Goal: Browse casually

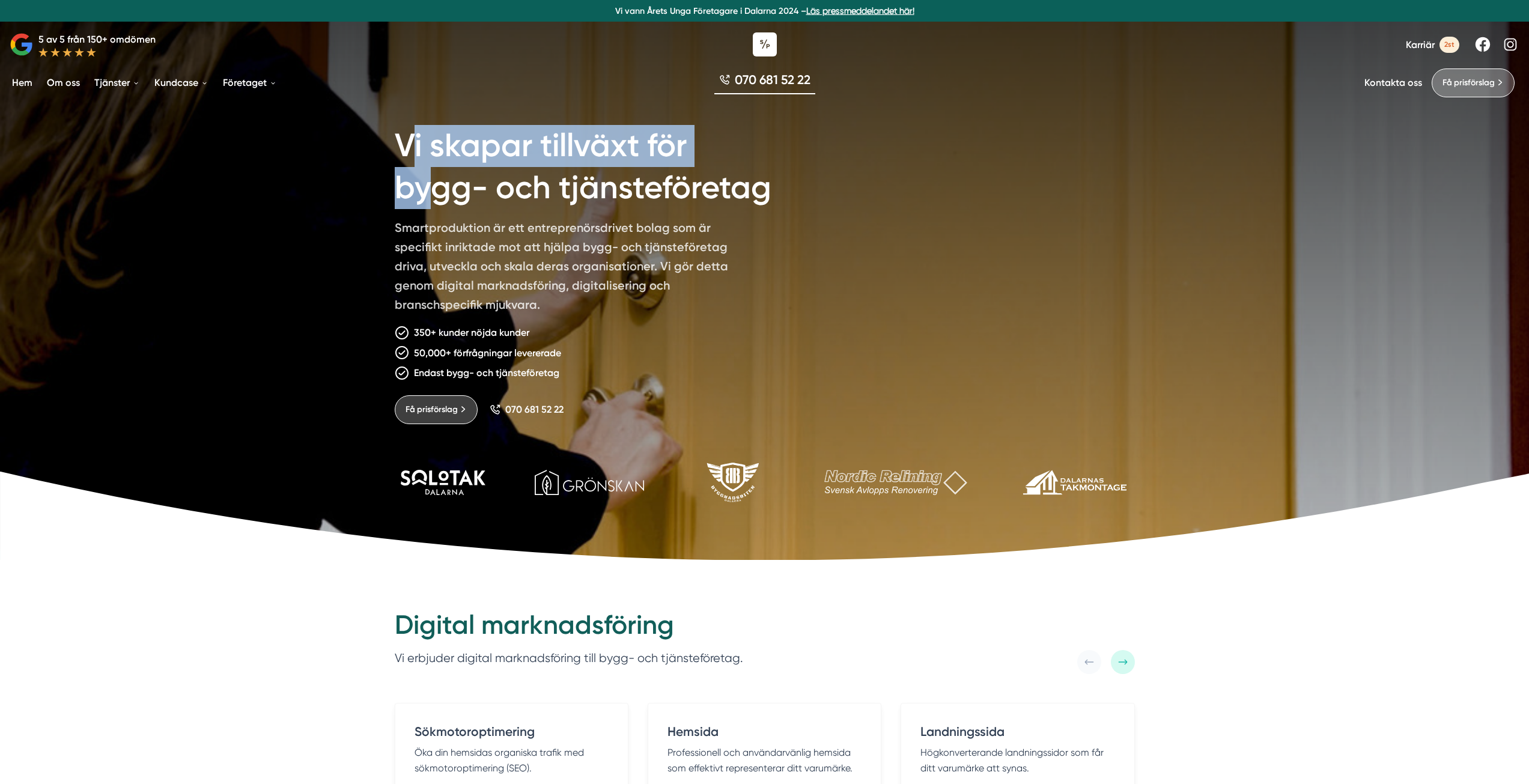
drag, startPoint x: 429, startPoint y: 129, endPoint x: 442, endPoint y: 166, distance: 39.2
click at [442, 167] on h1 "Vi skapar tillväxt för bygg- och tjänsteföretag" at bounding box center [605, 165] width 420 height 107
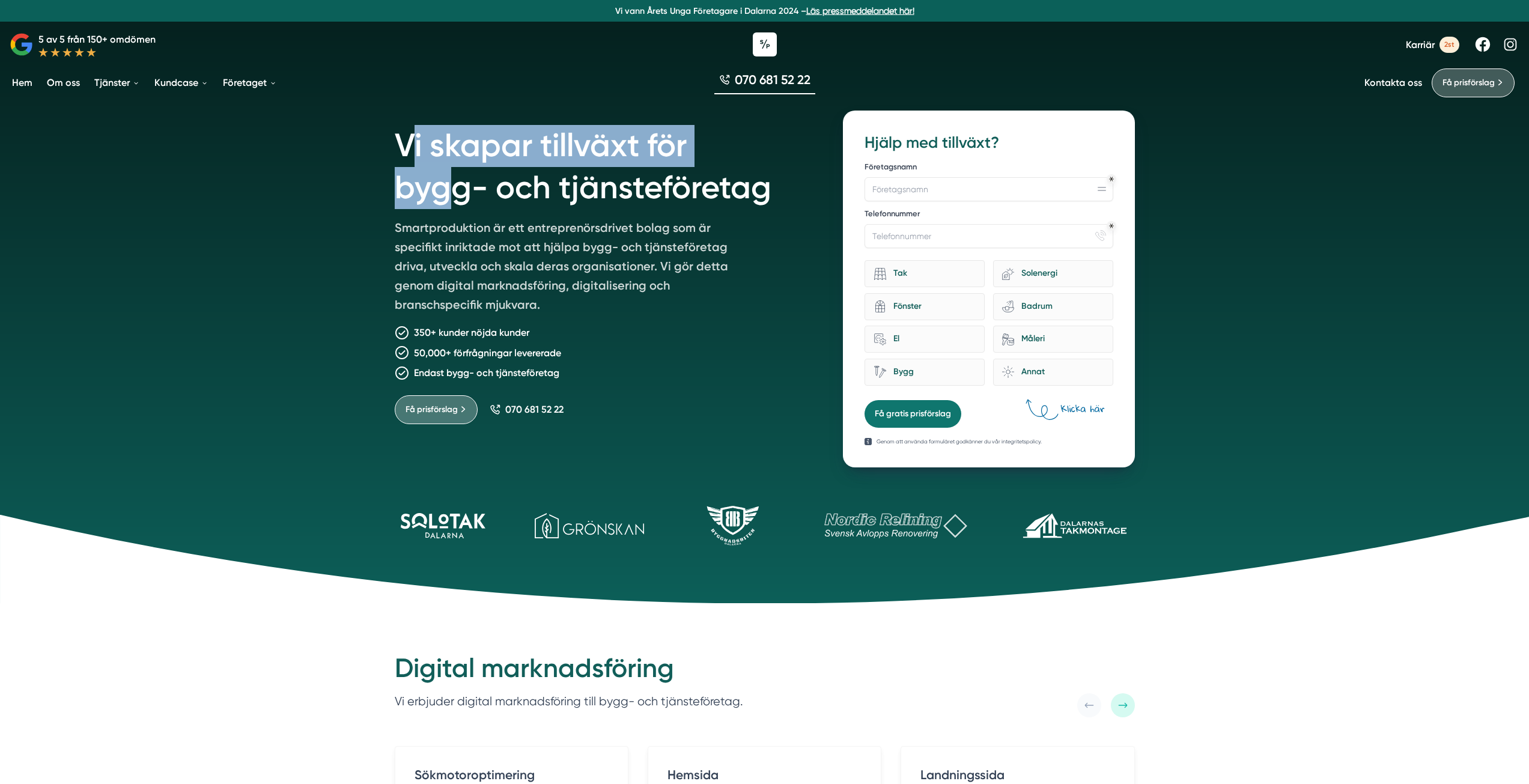
click at [404, 154] on h1 "Vi skapar tillväxt för bygg- och tjänsteföretag" at bounding box center [605, 165] width 420 height 107
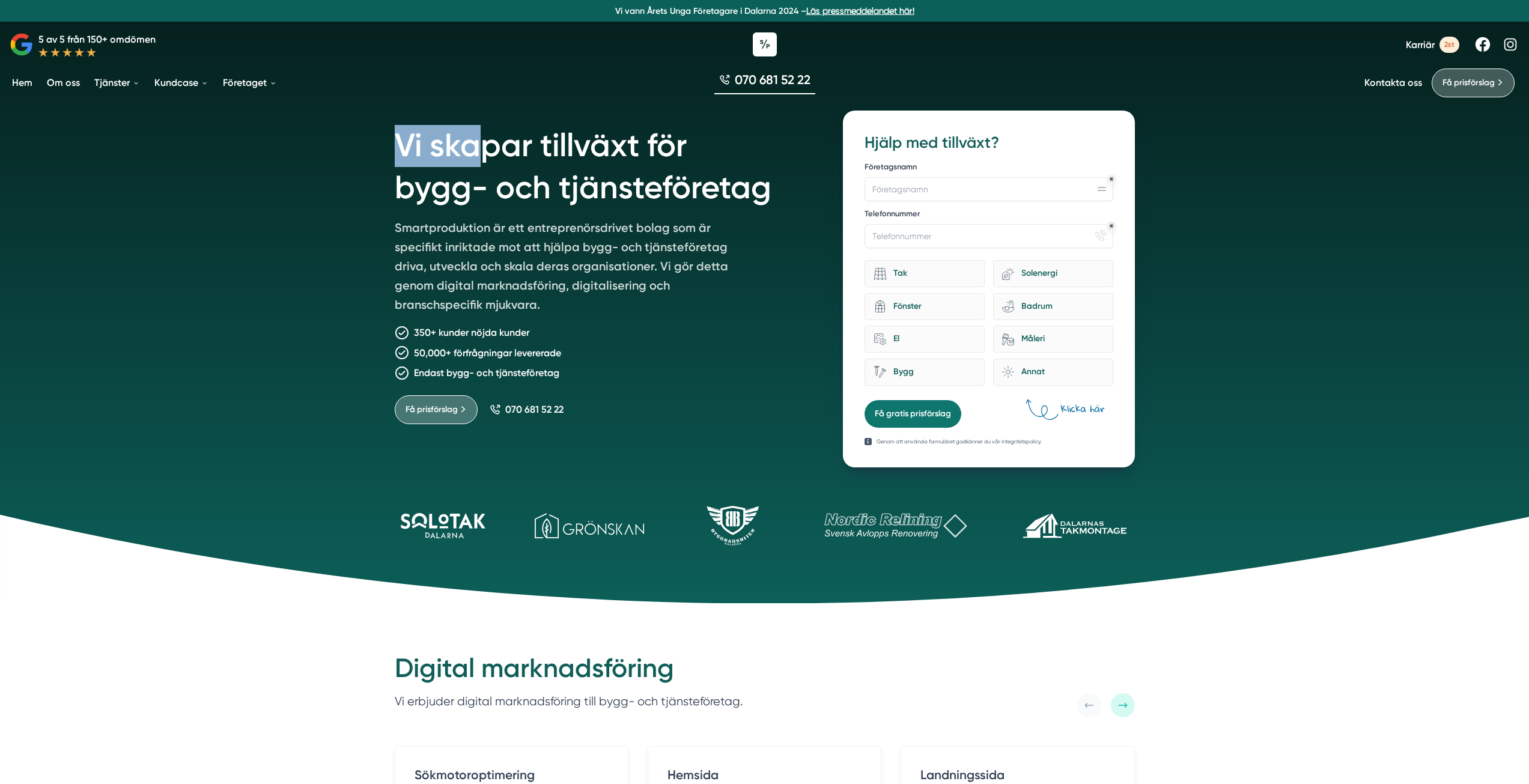
drag, startPoint x: 393, startPoint y: 144, endPoint x: 463, endPoint y: 155, distance: 70.9
click at [467, 156] on div "Vi skapar tillväxt för bygg- och tjänsteföretag Smartproduktion är ett entrepre…" at bounding box center [765, 281] width 769 height 371
click at [454, 152] on h1 "Vi skapar tillväxt för bygg- och tjänsteföretag" at bounding box center [605, 165] width 420 height 107
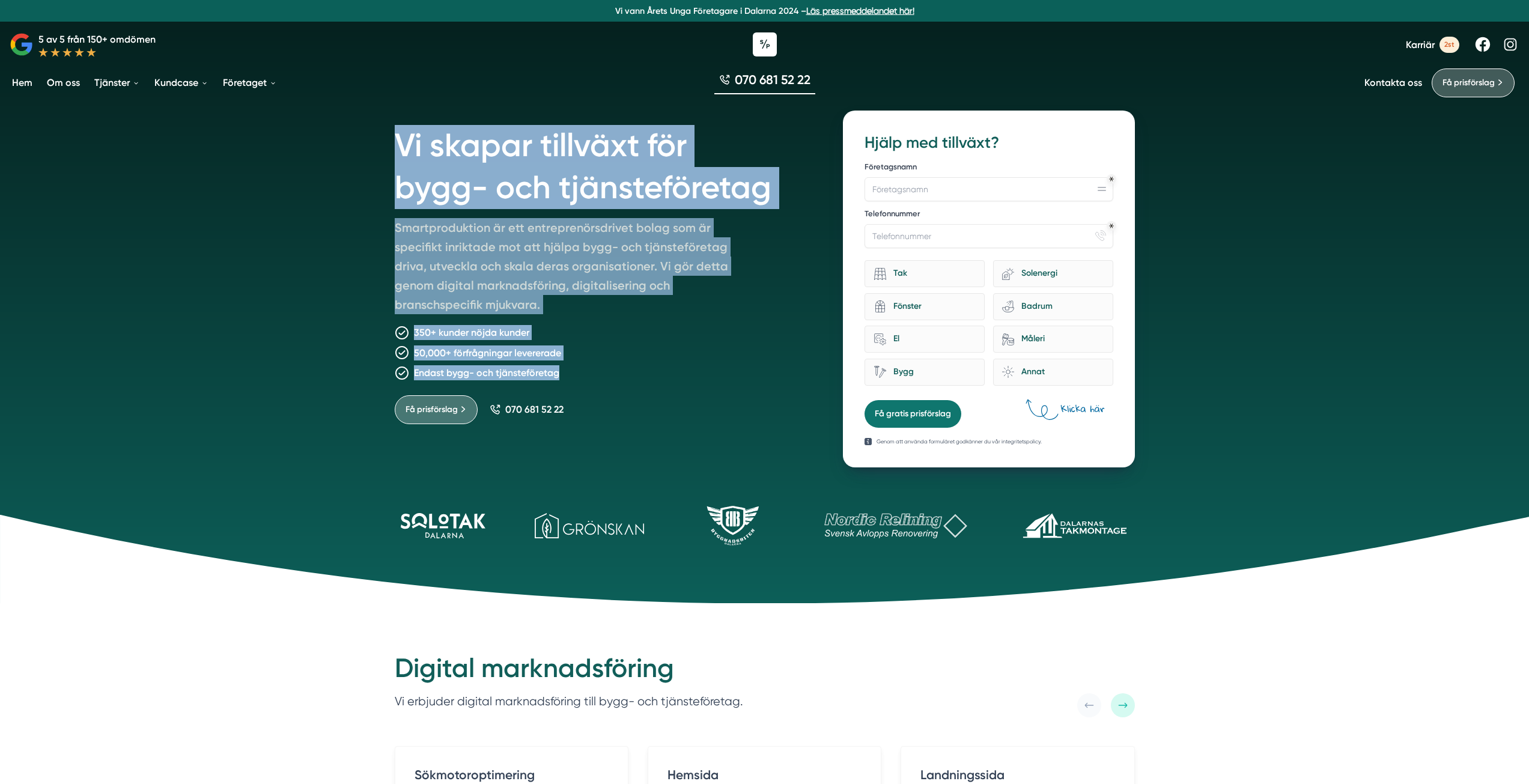
drag, startPoint x: 395, startPoint y: 147, endPoint x: 590, endPoint y: 375, distance: 300.0
click at [581, 380] on div "Vi skapar tillväxt för bygg- och tjänsteföretag Smartproduktion är ett entrepre…" at bounding box center [605, 290] width 420 height 357
click at [610, 370] on div "Endast bygg- och tjänsteföretag" at bounding box center [605, 373] width 420 height 15
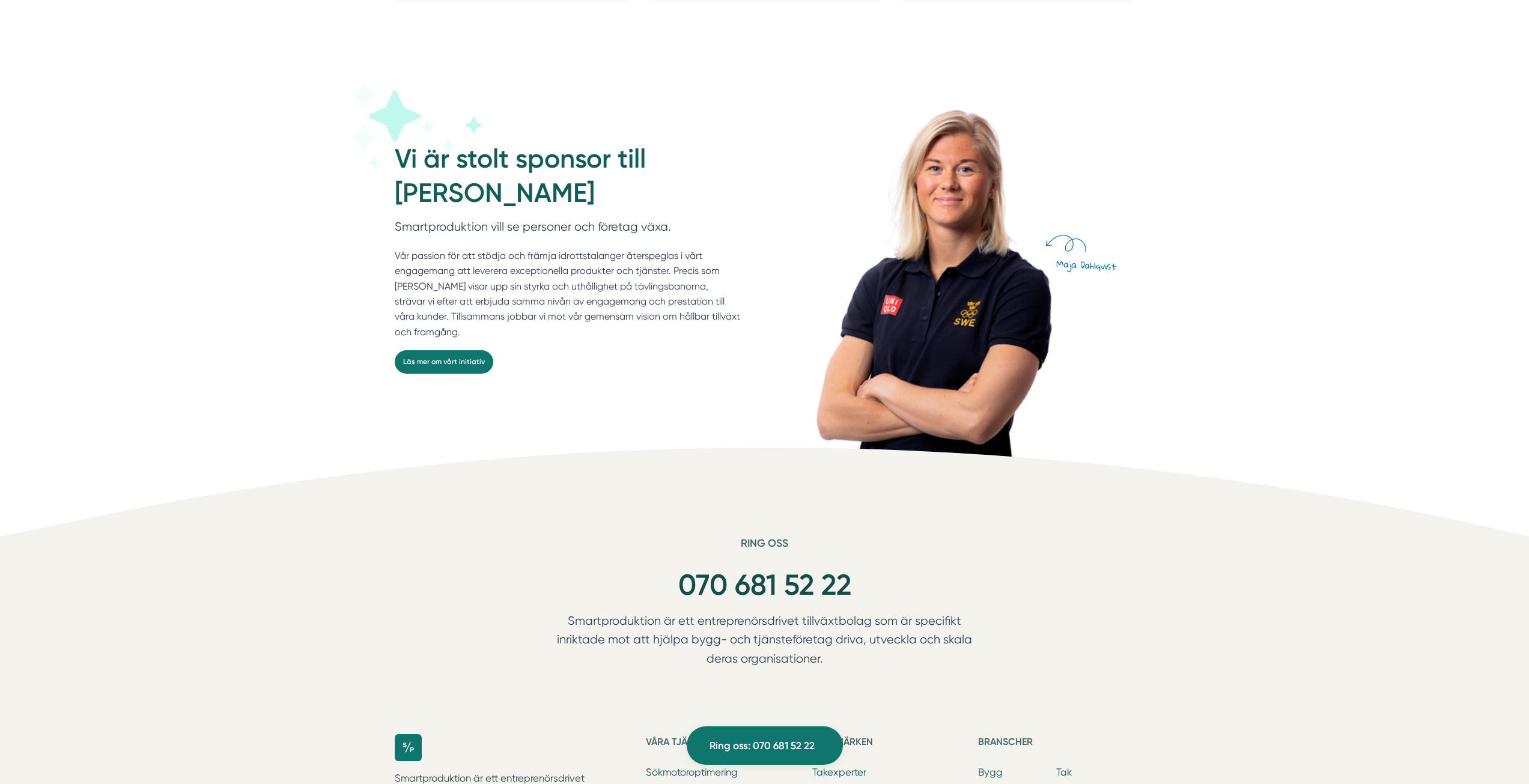
scroll to position [3664, 0]
